Goal: Task Accomplishment & Management: Use online tool/utility

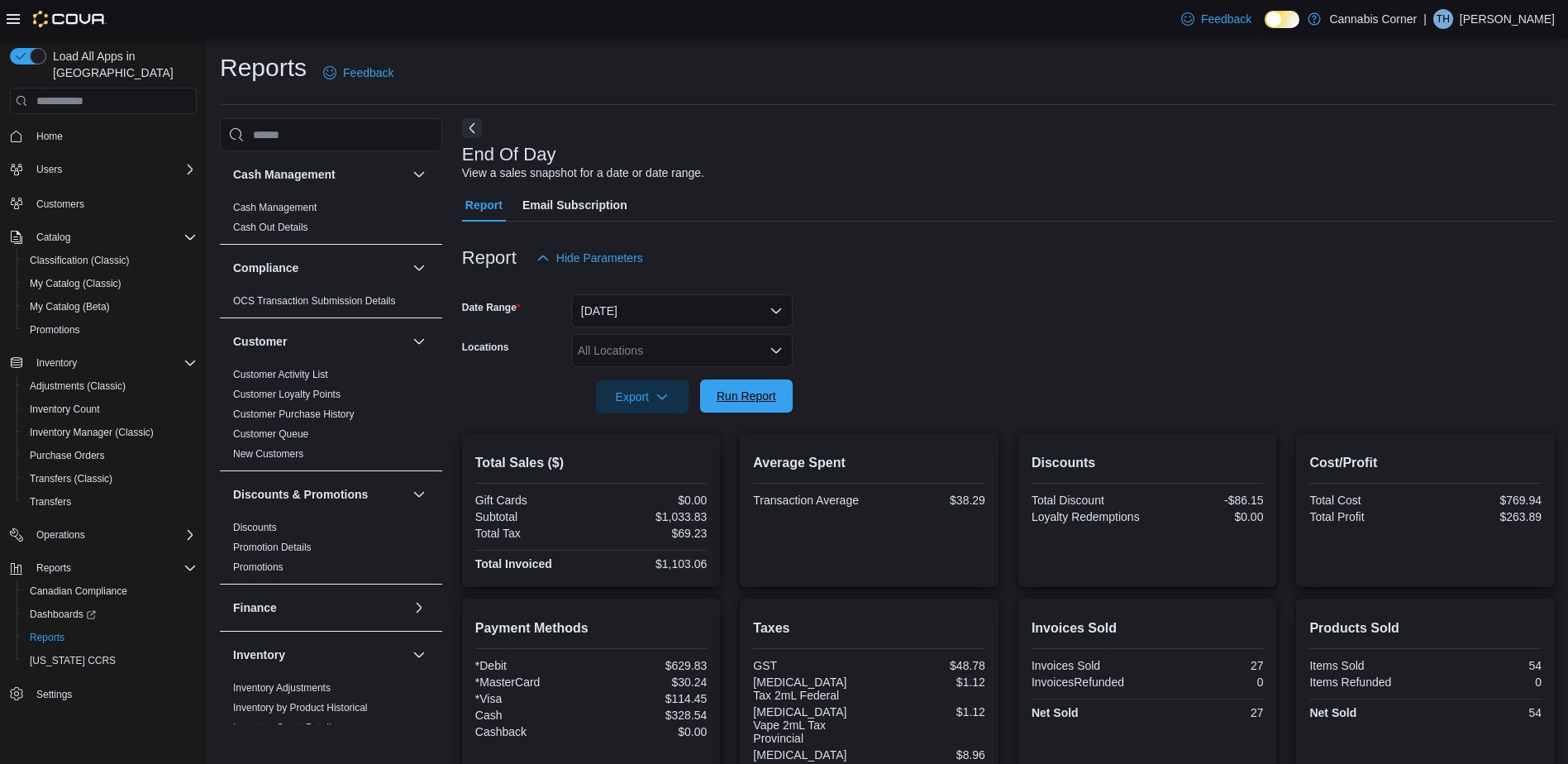
click at [741, 384] on span "Run Report" at bounding box center [746, 396] width 73 height 33
click at [749, 400] on span "Run Report" at bounding box center [746, 396] width 59 height 17
click at [760, 390] on span "Run Report" at bounding box center [746, 396] width 59 height 17
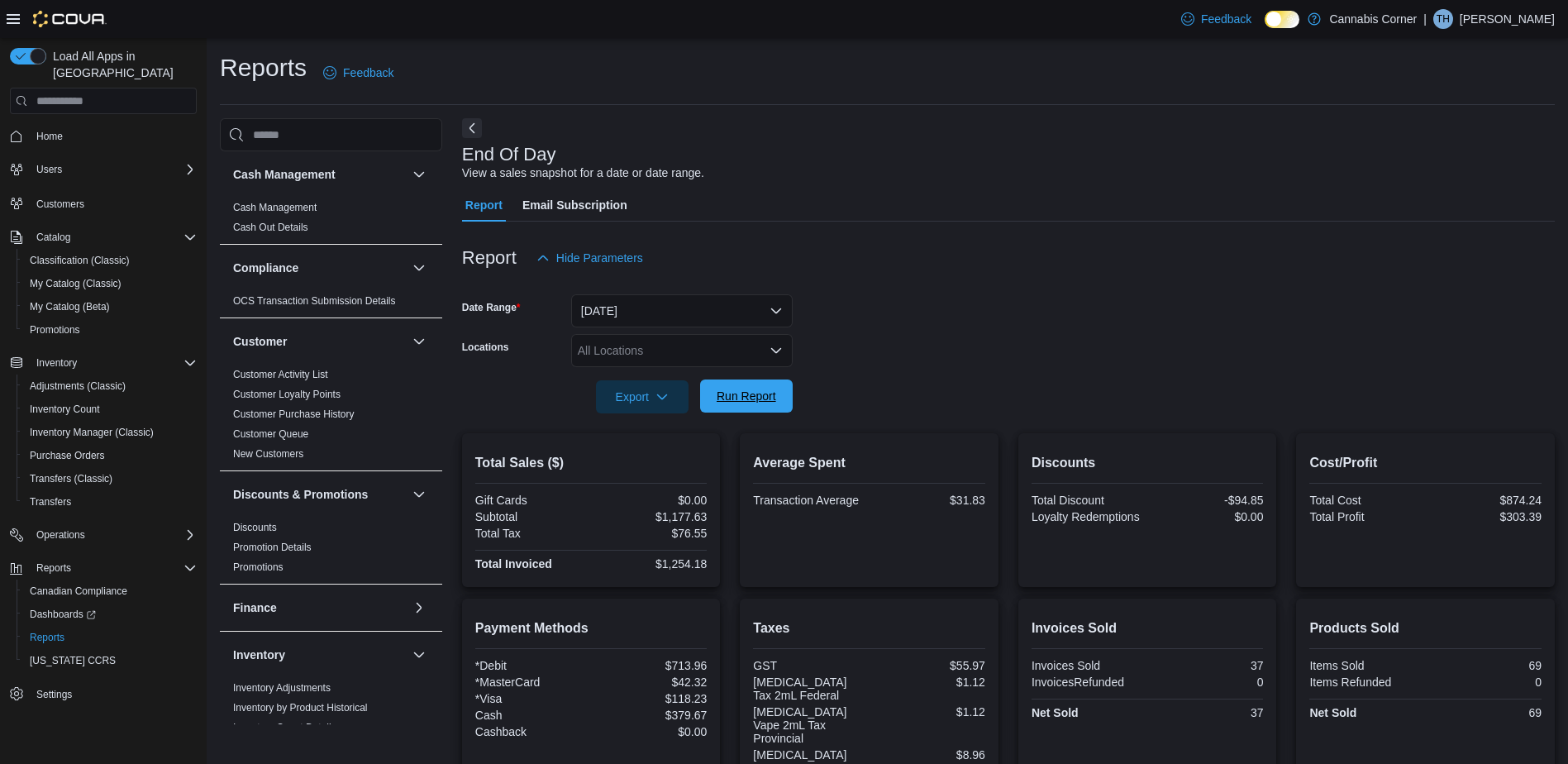
click at [775, 403] on span "Run Report" at bounding box center [746, 396] width 59 height 17
click at [748, 394] on span "Run Report" at bounding box center [746, 396] width 59 height 17
click at [756, 396] on span "Run Report" at bounding box center [746, 396] width 59 height 17
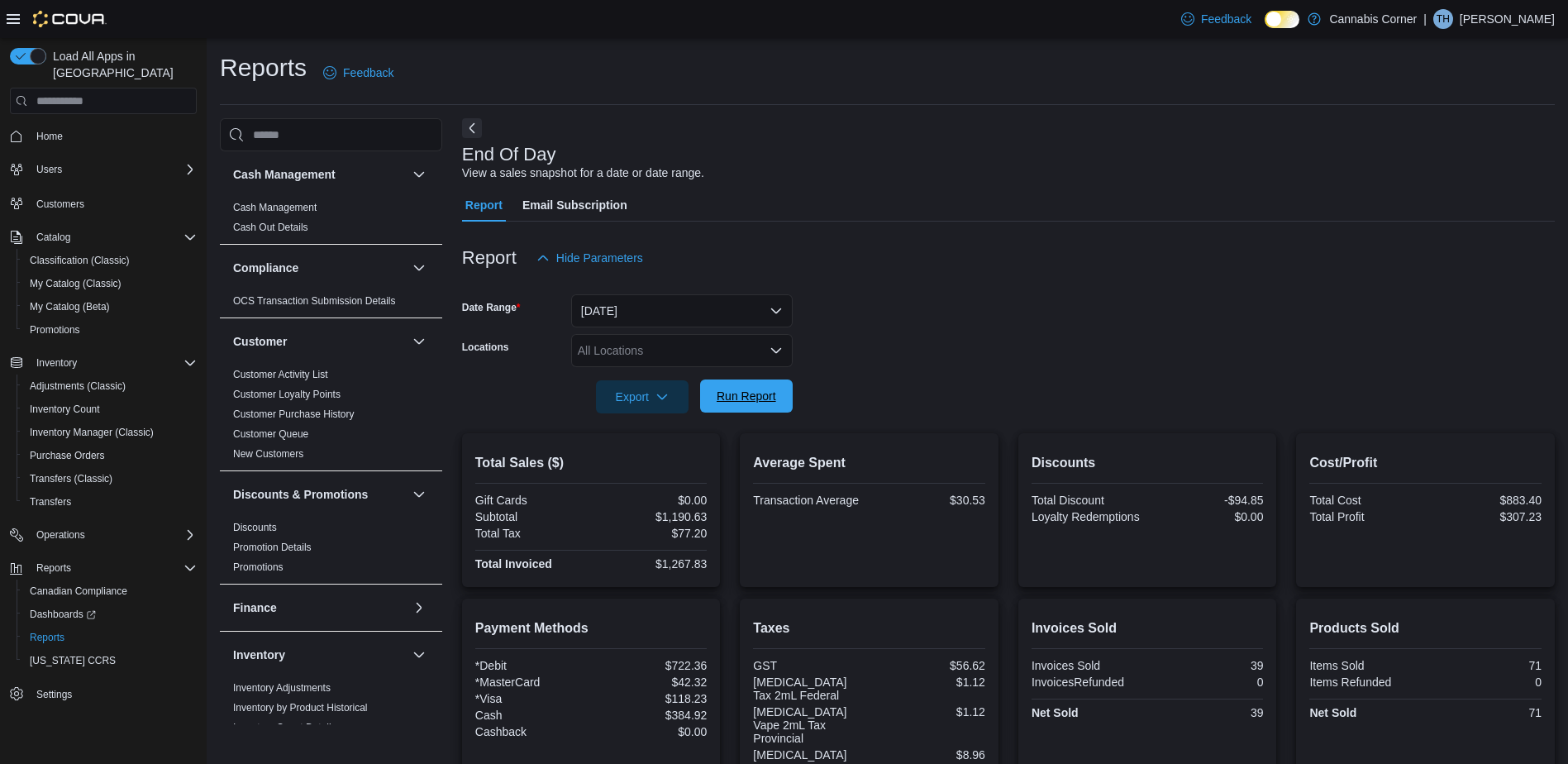
click at [756, 395] on span "Run Report" at bounding box center [746, 396] width 59 height 17
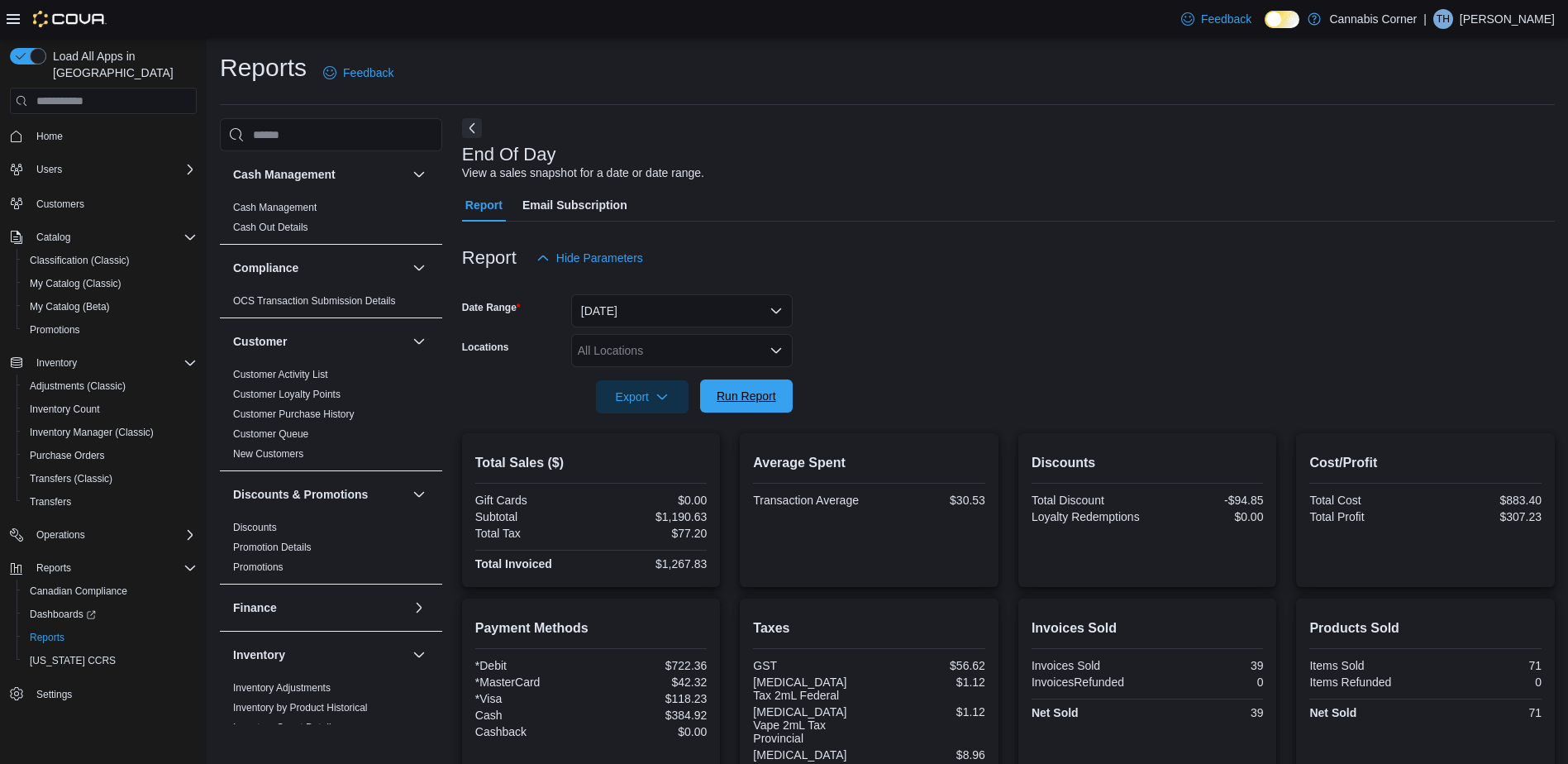
click at [767, 394] on span "Run Report" at bounding box center [746, 396] width 59 height 17
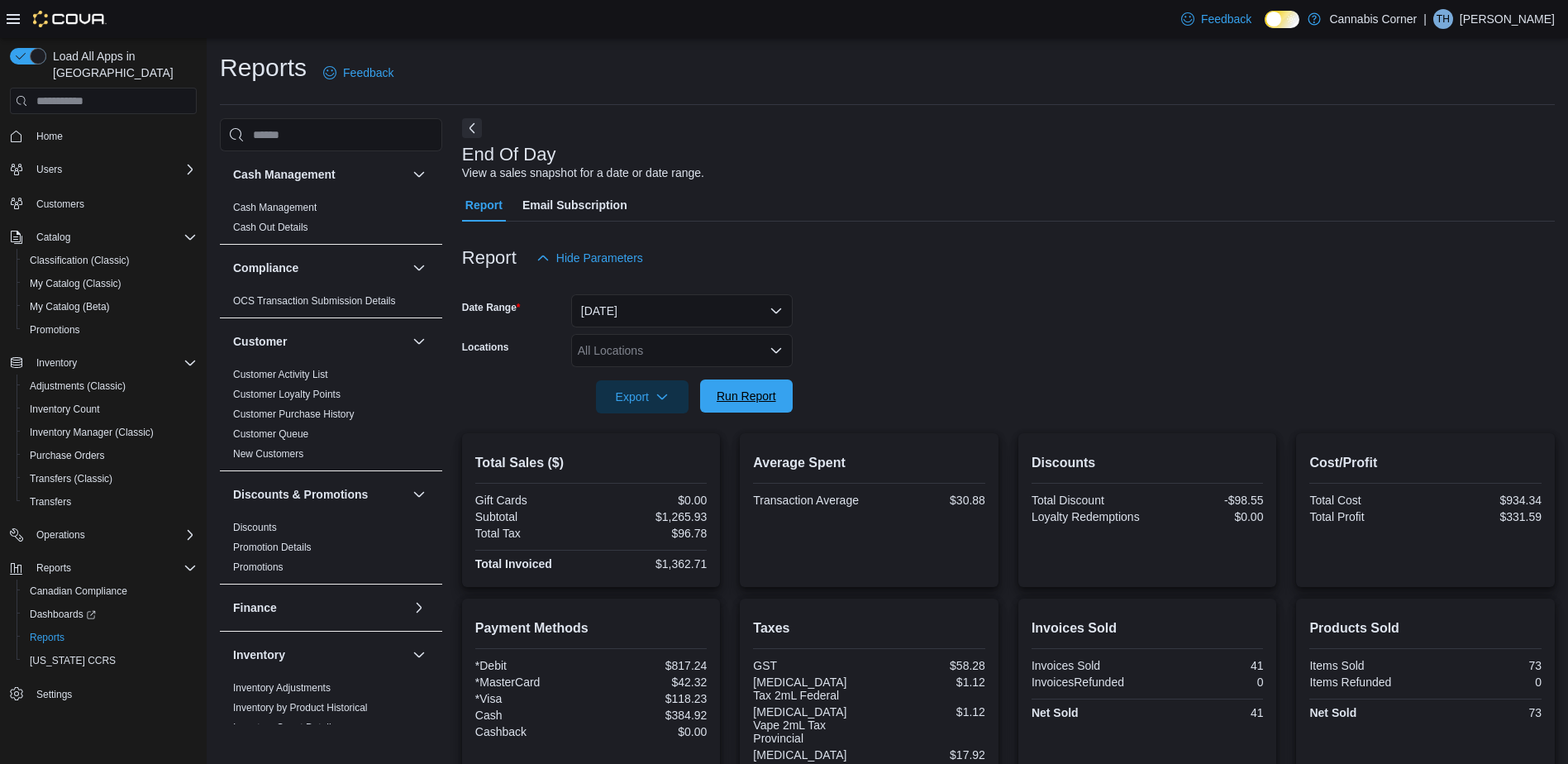
click at [767, 394] on span "Run Report" at bounding box center [746, 396] width 59 height 17
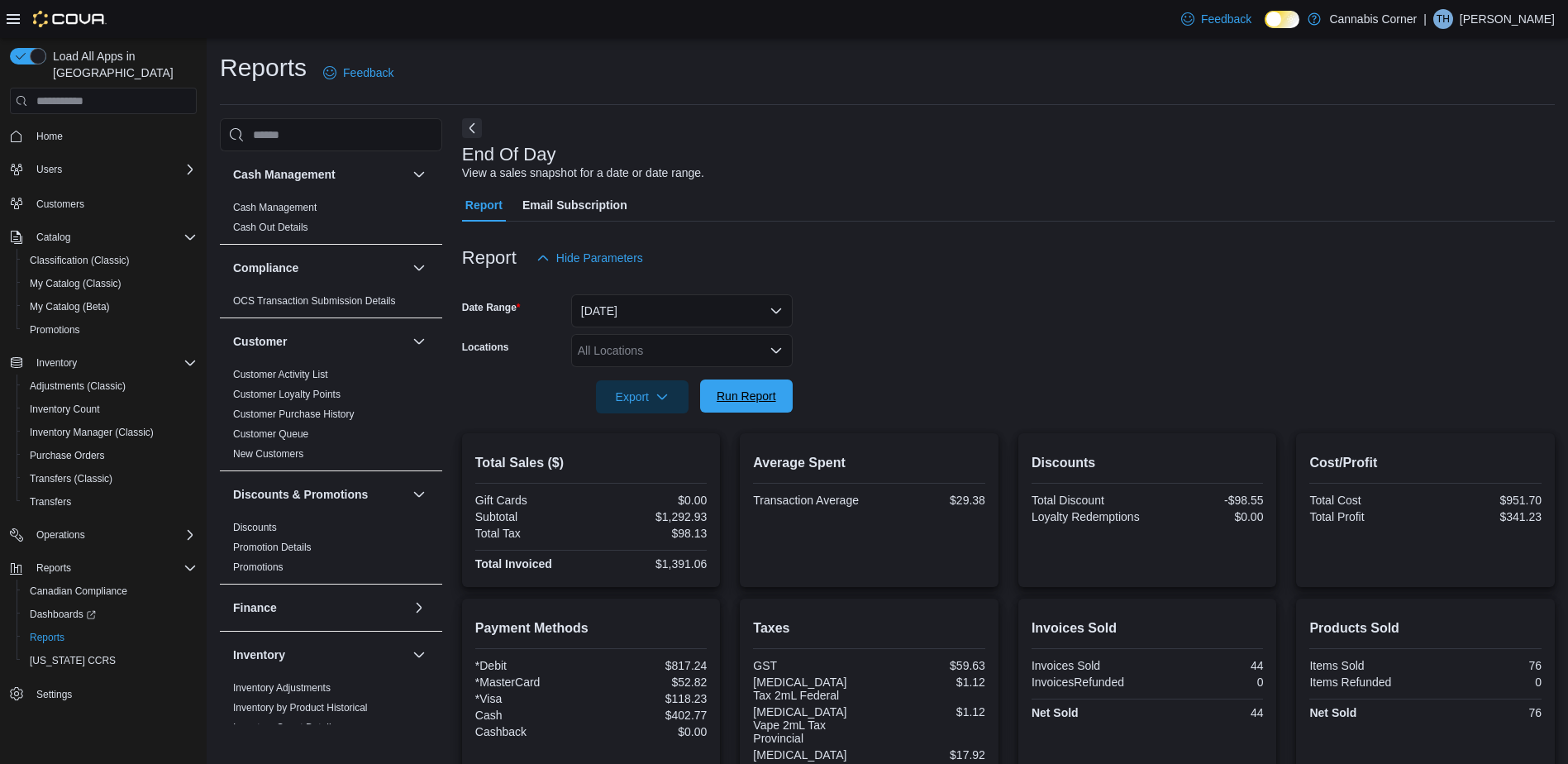
click at [767, 394] on span "Run Report" at bounding box center [746, 396] width 59 height 17
click at [739, 405] on span "Run Report" at bounding box center [746, 396] width 73 height 33
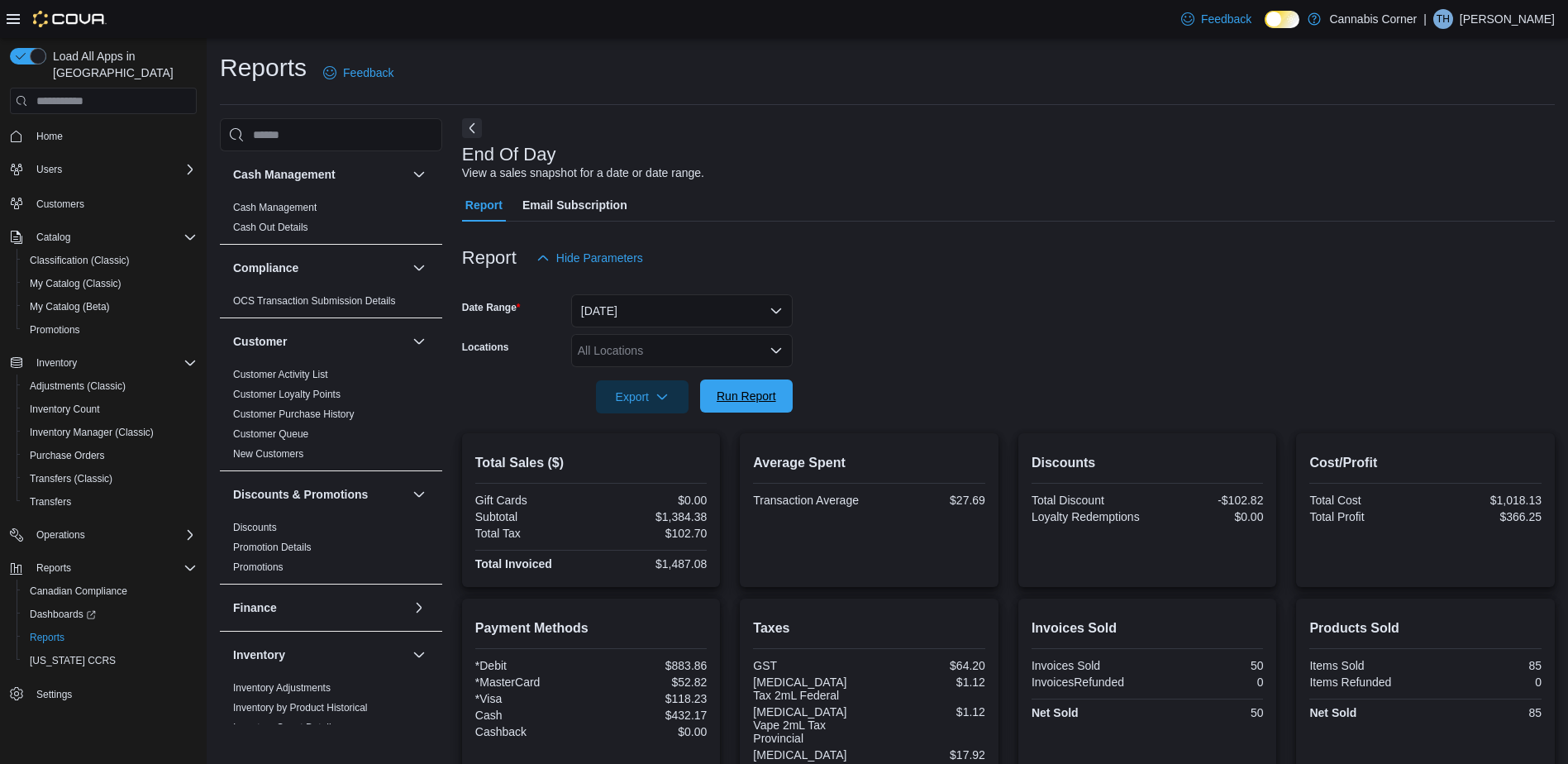
click at [731, 405] on span "Run Report" at bounding box center [746, 396] width 59 height 17
click at [736, 389] on span "Run Report" at bounding box center [746, 396] width 73 height 33
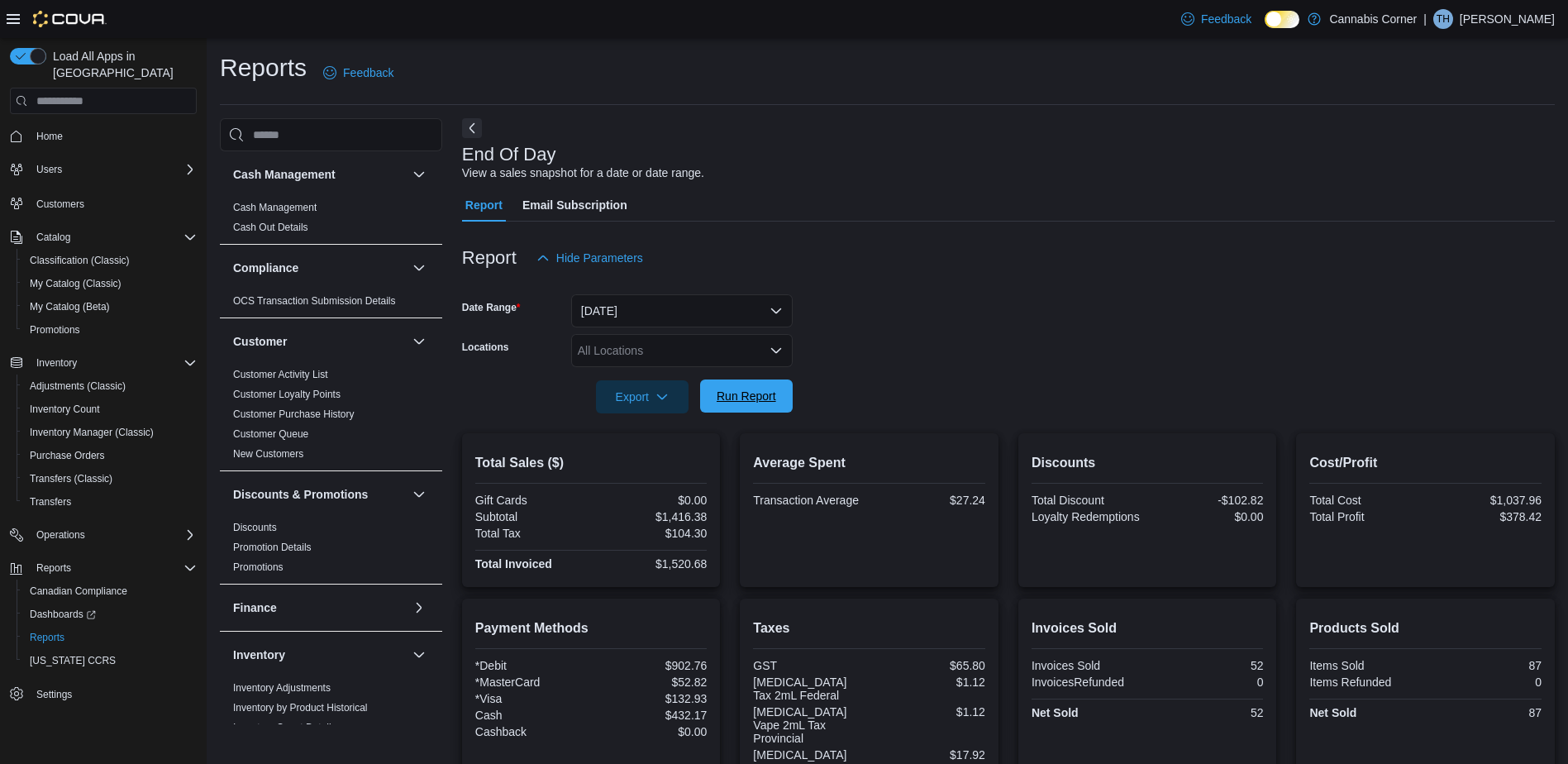
click at [736, 389] on span "Run Report" at bounding box center [746, 396] width 59 height 17
click at [745, 393] on span "Run Report" at bounding box center [746, 396] width 59 height 17
click at [750, 410] on span "Run Report" at bounding box center [746, 396] width 73 height 33
click at [776, 389] on span "Run Report" at bounding box center [746, 396] width 73 height 33
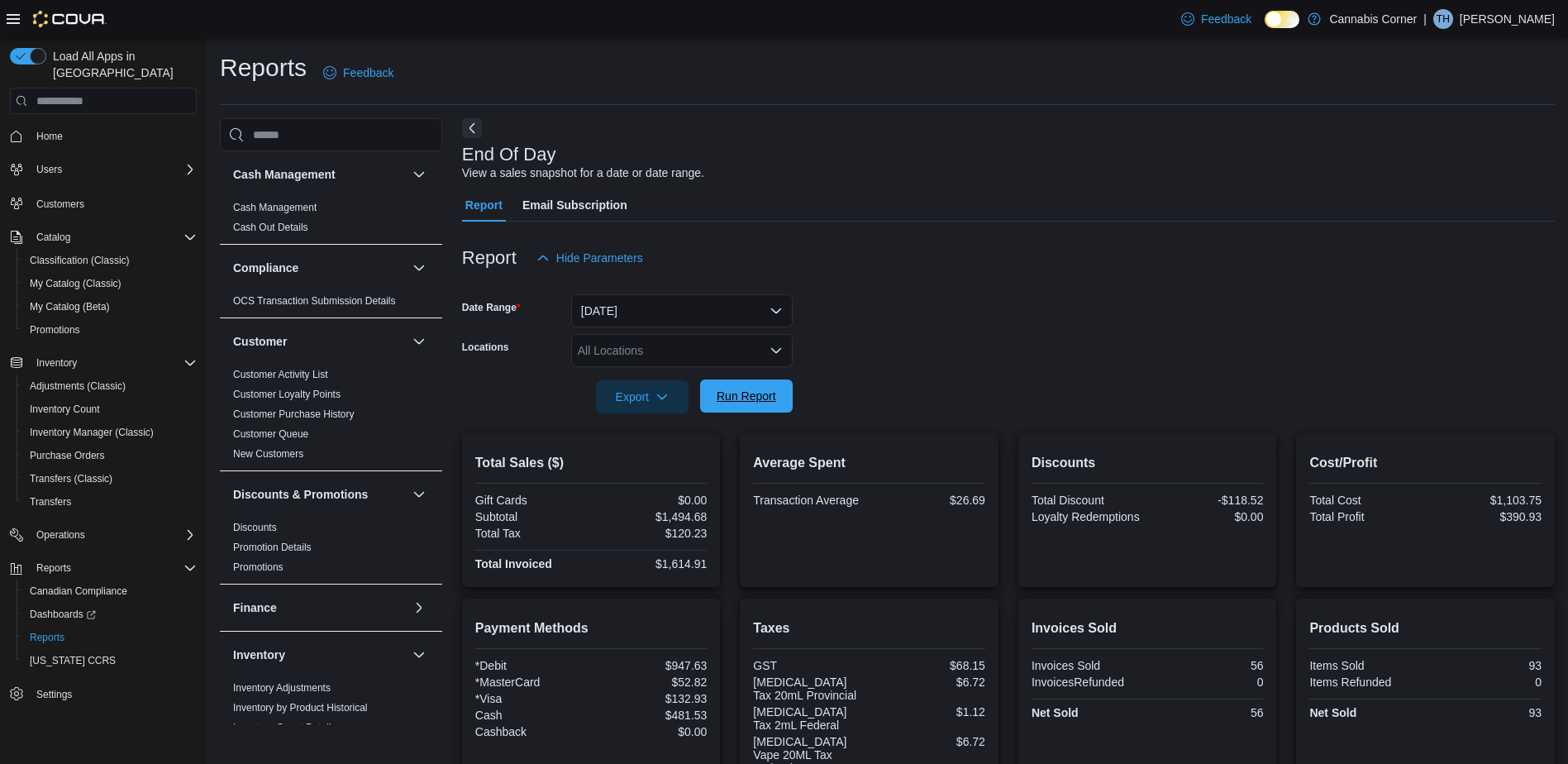
click at [736, 405] on span "Run Report" at bounding box center [746, 396] width 73 height 33
